Goal: Transaction & Acquisition: Book appointment/travel/reservation

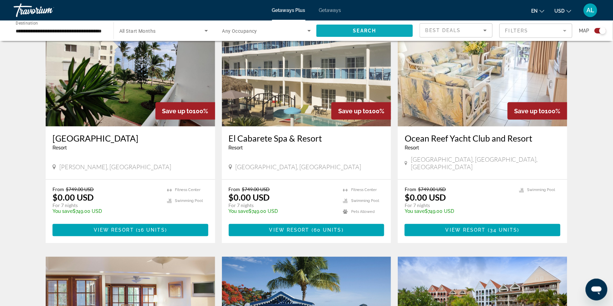
scroll to position [259, 0]
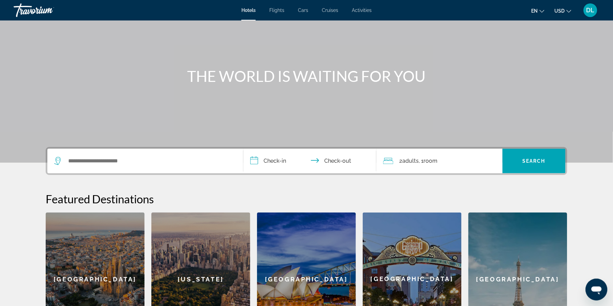
scroll to position [23, 0]
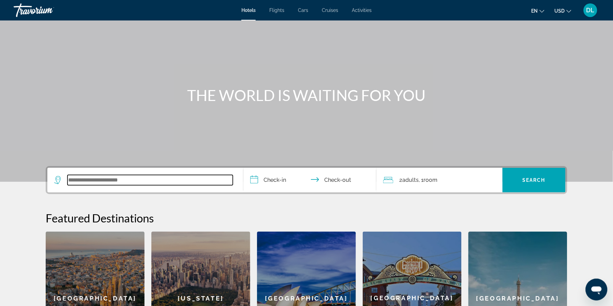
click at [79, 185] on input "Search widget" at bounding box center [150, 180] width 165 height 10
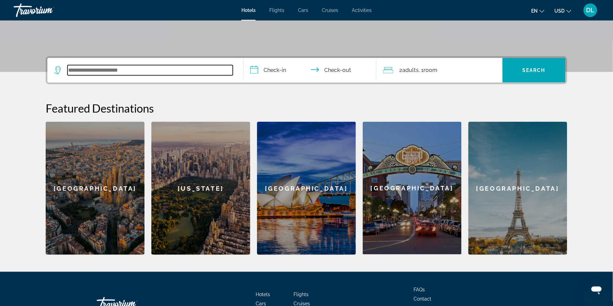
scroll to position [132, 0]
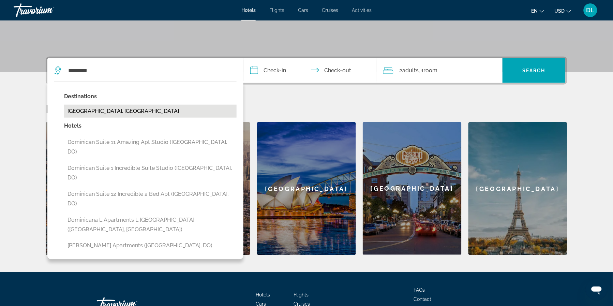
click at [76, 118] on button "Dominican Republic, Dominican Republic" at bounding box center [150, 111] width 173 height 13
type input "**********"
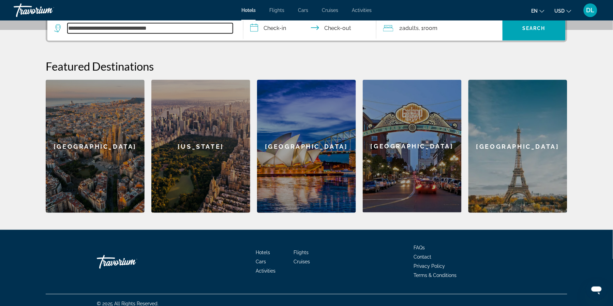
scroll to position [176, 0]
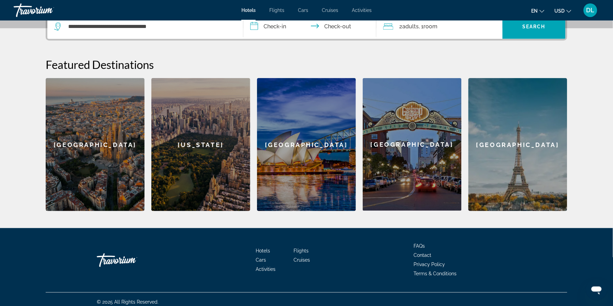
click at [286, 37] on input "**********" at bounding box center [311, 27] width 136 height 27
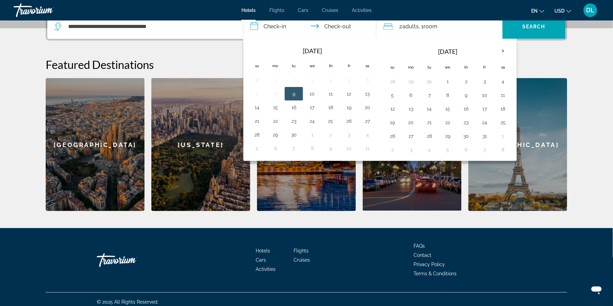
drag, startPoint x: 294, startPoint y: 131, endPoint x: 321, endPoint y: 77, distance: 60.8
click at [303, 116] on table "Sep 2025 Su Mo Tu We Th Fr Sa 31 1 2 3 4 5 6 7 8 9 10 11 12 13 14 15 16 17 18 1…" at bounding box center [312, 99] width 129 height 112
click at [498, 59] on th "Next month" at bounding box center [503, 51] width 18 height 15
click at [499, 59] on th "Next month" at bounding box center [503, 51] width 18 height 15
click at [452, 127] on button "24" at bounding box center [448, 123] width 11 height 10
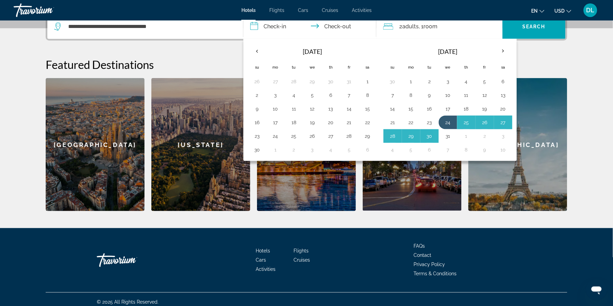
click at [452, 141] on button "31" at bounding box center [448, 136] width 11 height 10
type input "**********"
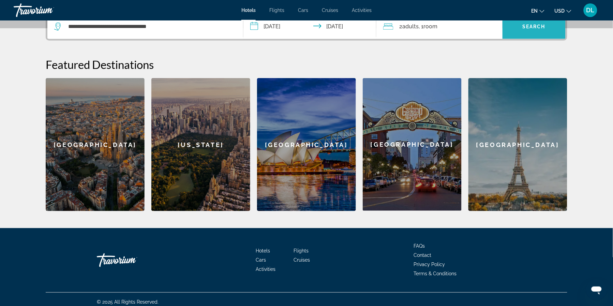
click at [525, 35] on span "Search widget" at bounding box center [534, 26] width 63 height 16
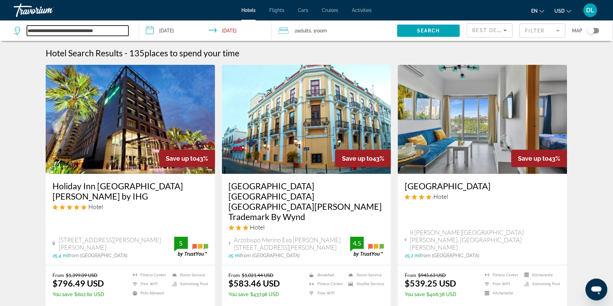
click at [72, 32] on input "**********" at bounding box center [78, 31] width 102 height 10
drag, startPoint x: 121, startPoint y: 32, endPoint x: 16, endPoint y: 30, distance: 105.0
click at [16, 30] on div "**********" at bounding box center [71, 31] width 115 height 10
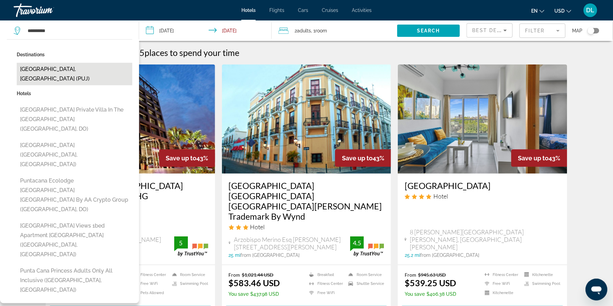
click at [65, 69] on button "Punta Cana, Dominican Republic (PUJ)" at bounding box center [75, 74] width 116 height 23
type input "**********"
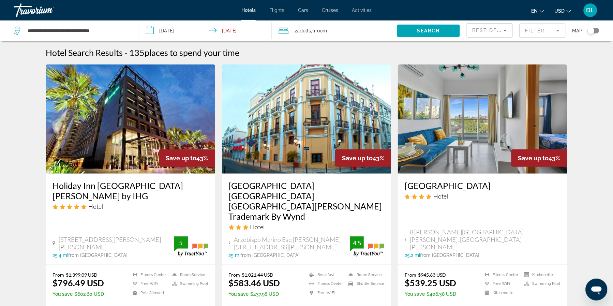
click at [421, 32] on span "Search" at bounding box center [428, 30] width 23 height 5
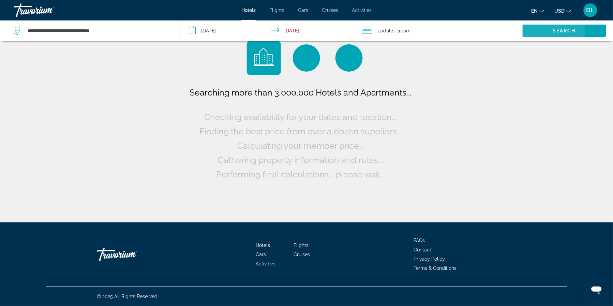
scroll to position [0, 0]
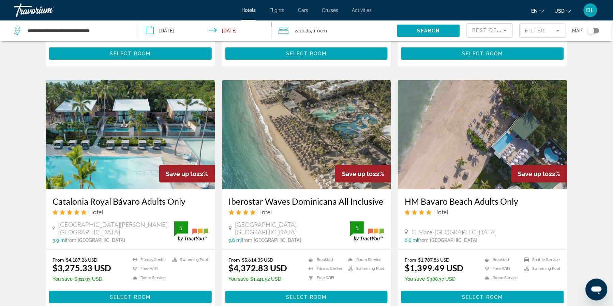
scroll to position [792, 0]
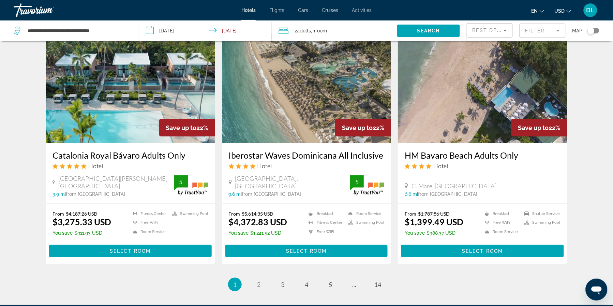
click at [326, 143] on img "Main content" at bounding box center [306, 88] width 169 height 109
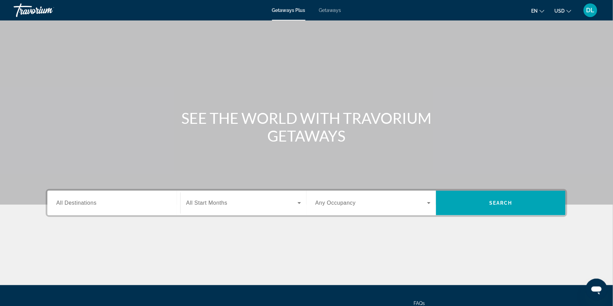
click at [56, 206] on span "All Destinations" at bounding box center [76, 203] width 40 height 6
click at [56, 207] on input "Destination All Destinations" at bounding box center [113, 203] width 115 height 8
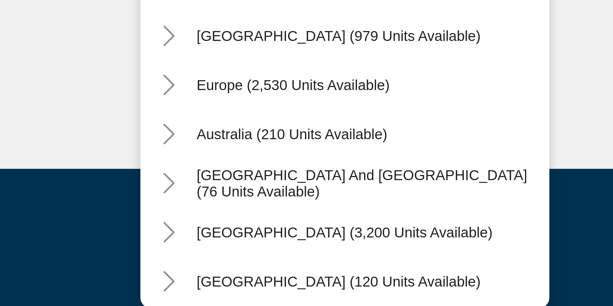
scroll to position [61, 0]
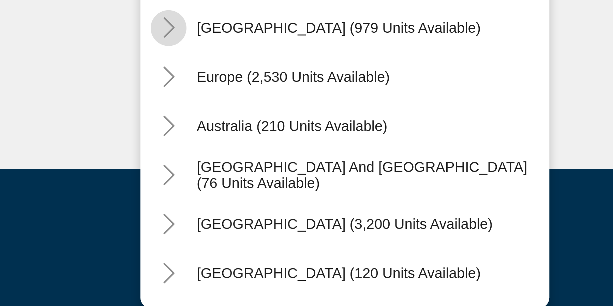
click at [54, 207] on icon "Toggle Caribbean & Atlantic Islands (979 units available)" at bounding box center [57, 210] width 7 height 7
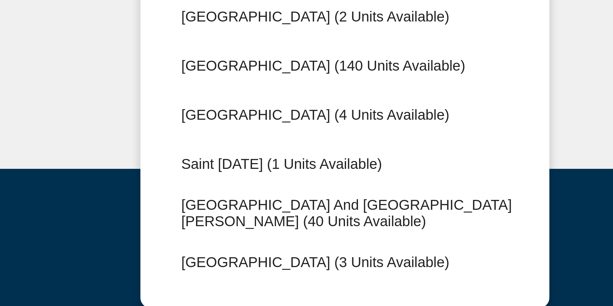
scroll to position [120, 0]
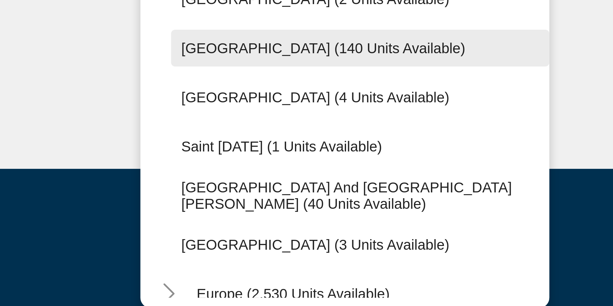
click at [61, 215] on span "Dominican Republic (140 units available)" at bounding box center [108, 217] width 95 height 5
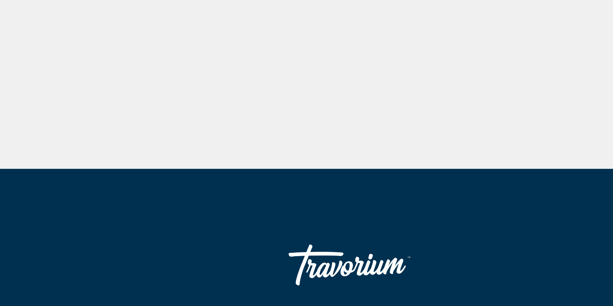
type input "**********"
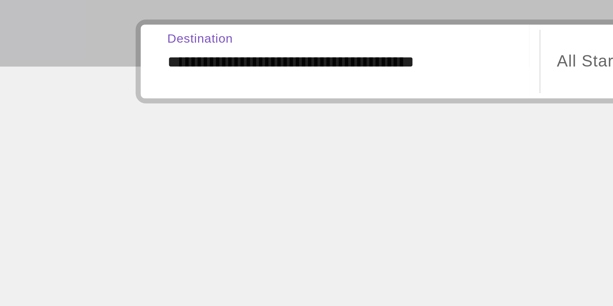
scroll to position [83, 0]
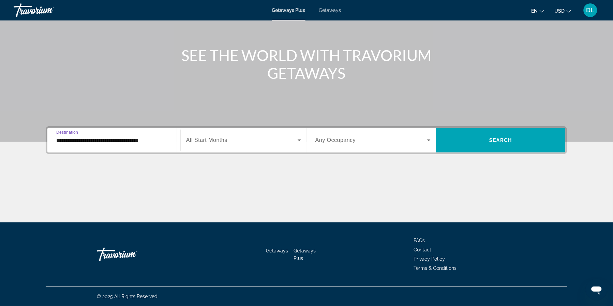
click at [266, 136] on span "Search widget" at bounding box center [241, 140] width 111 height 8
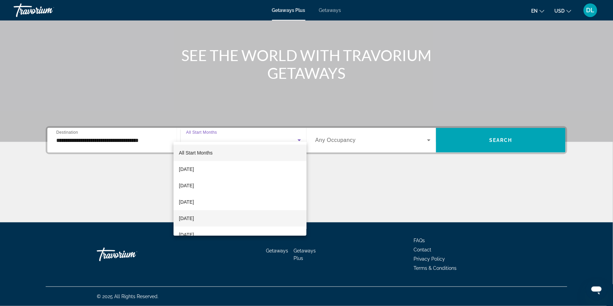
drag, startPoint x: 225, startPoint y: 215, endPoint x: 231, endPoint y: 212, distance: 7.6
click at [226, 214] on mat-option "December 2025" at bounding box center [240, 218] width 133 height 16
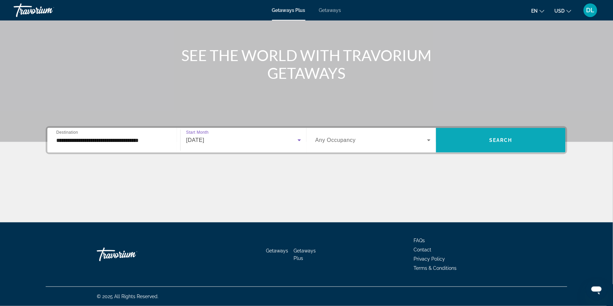
click at [504, 137] on span "Search" at bounding box center [500, 139] width 23 height 5
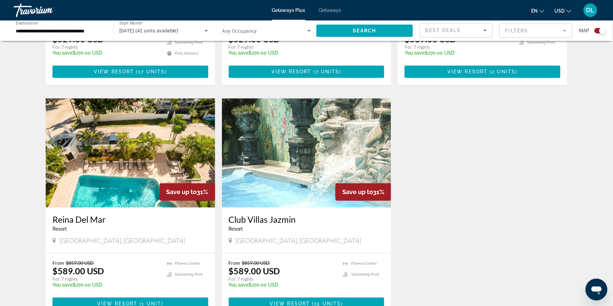
scroll to position [412, 0]
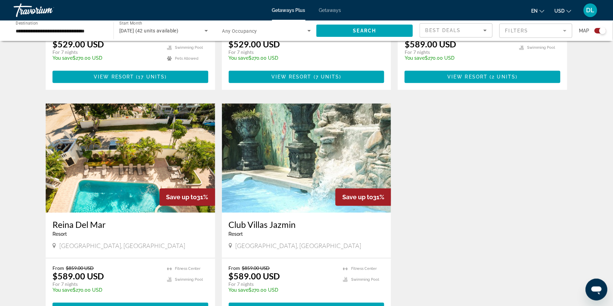
click at [321, 6] on div "Getaways Plus Getaways en English Español Français Italiano Português русский U…" at bounding box center [306, 10] width 613 height 18
click at [331, 10] on span "Getaways" at bounding box center [330, 10] width 22 height 5
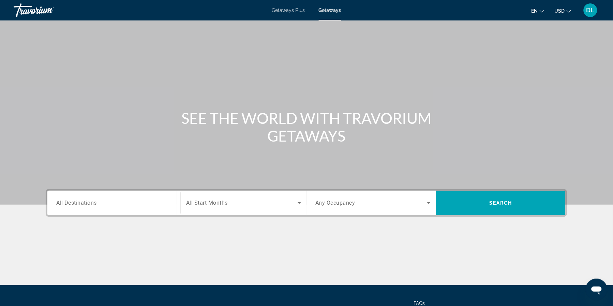
click at [56, 206] on span "All Destinations" at bounding box center [76, 202] width 41 height 6
click at [56, 207] on input "Destination All Destinations" at bounding box center [113, 203] width 115 height 8
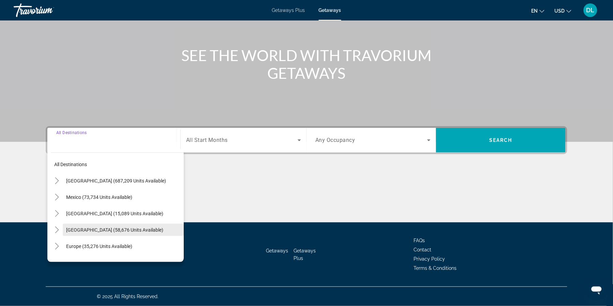
scroll to position [26, 0]
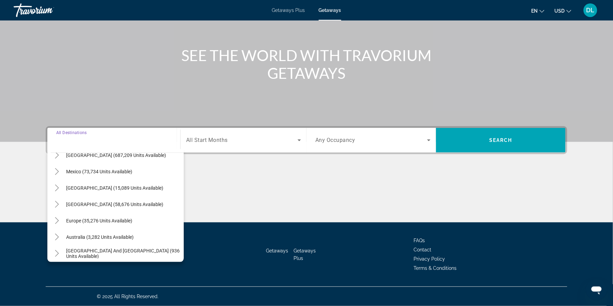
click at [83, 201] on span "Caribbean & Atlantic Islands (58,676 units available)" at bounding box center [114, 203] width 97 height 5
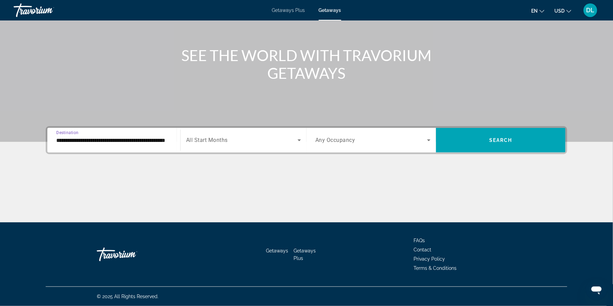
click at [92, 136] on input "**********" at bounding box center [113, 140] width 115 height 8
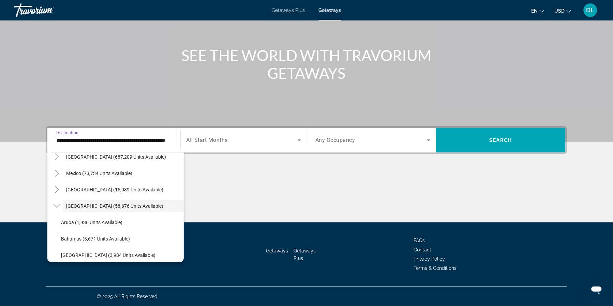
scroll to position [21, 0]
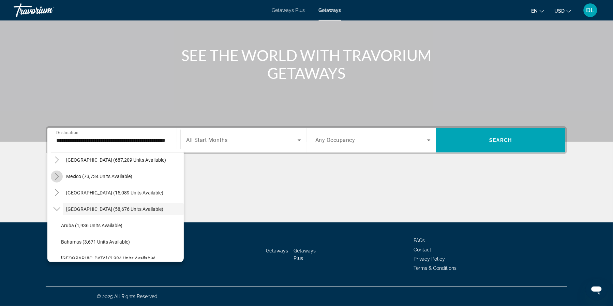
click at [54, 173] on icon "Toggle Mexico (73,734 units available)" at bounding box center [57, 176] width 7 height 7
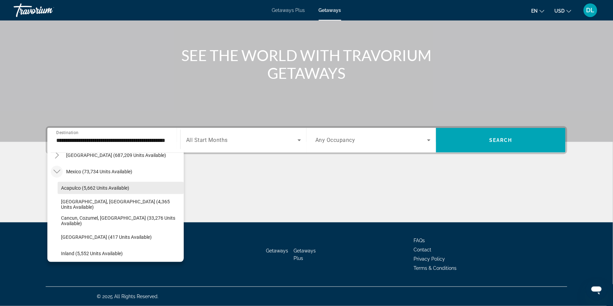
scroll to position [23, 0]
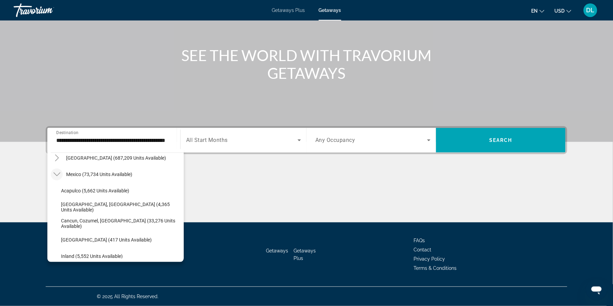
click at [54, 171] on icon "Toggle Mexico (73,734 units available)" at bounding box center [57, 174] width 7 height 7
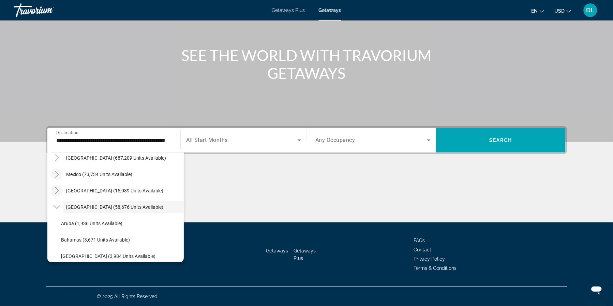
click at [54, 187] on icon "Toggle Canada (15,089 units available)" at bounding box center [57, 190] width 7 height 7
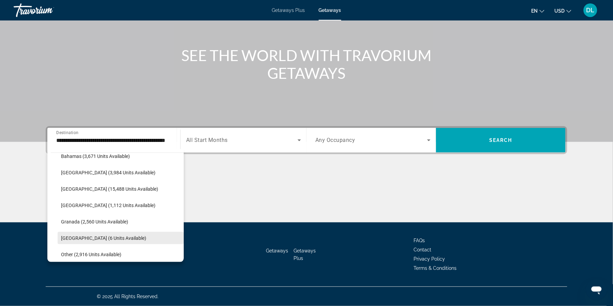
scroll to position [108, 0]
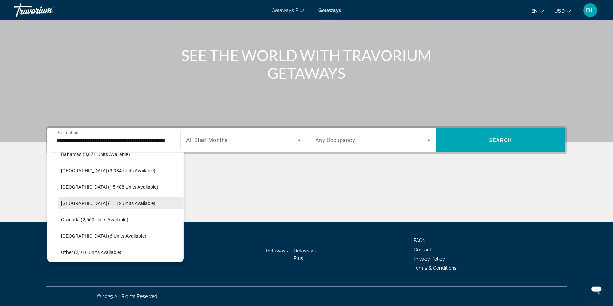
click at [69, 200] on span "Search widget" at bounding box center [121, 203] width 126 height 16
type input "**********"
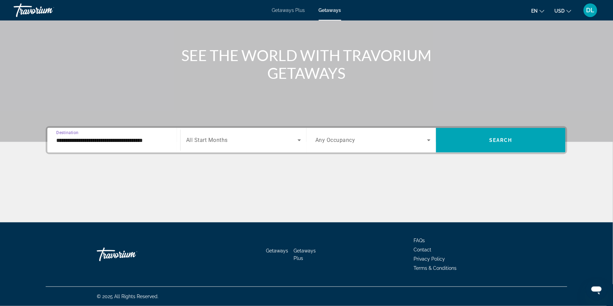
click at [192, 140] on div "Search widget" at bounding box center [243, 140] width 115 height 19
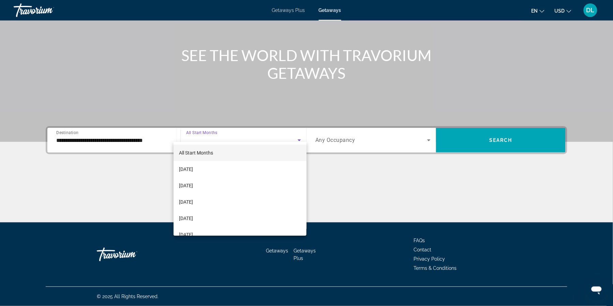
drag, startPoint x: 205, startPoint y: 214, endPoint x: 344, endPoint y: 143, distance: 156.6
click at [207, 212] on mat-option "December 2025" at bounding box center [240, 218] width 133 height 16
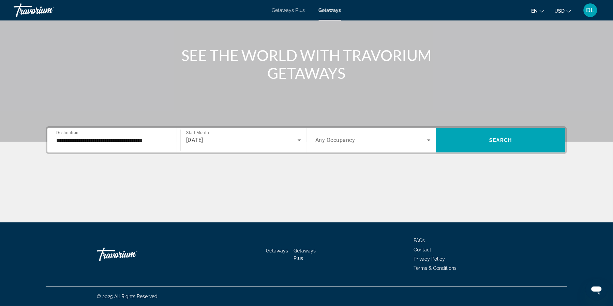
click at [351, 139] on div "Search widget" at bounding box center [372, 140] width 115 height 19
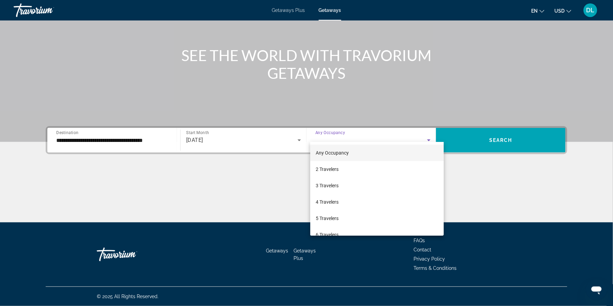
click at [494, 127] on div at bounding box center [306, 153] width 613 height 306
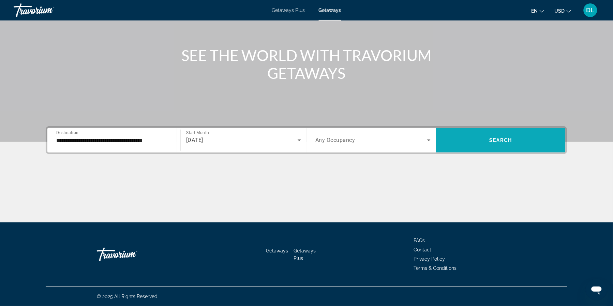
click at [485, 132] on span "Search widget" at bounding box center [501, 140] width 130 height 16
